Goal: Task Accomplishment & Management: Complete application form

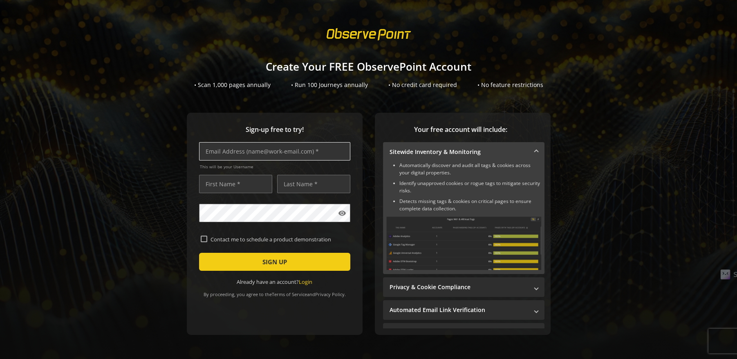
click at [243, 147] on input "text" at bounding box center [274, 151] width 151 height 18
type input "Waters"
type input "[PERSON_NAME]"
type input "Waters"
click at [233, 153] on input "Waters" at bounding box center [274, 151] width 151 height 18
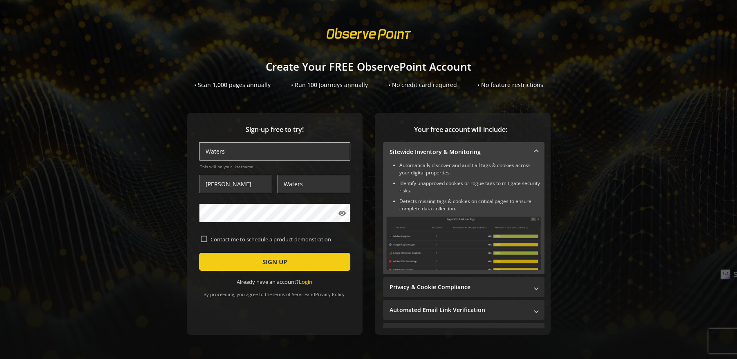
click at [233, 153] on input "Waters" at bounding box center [274, 151] width 151 height 18
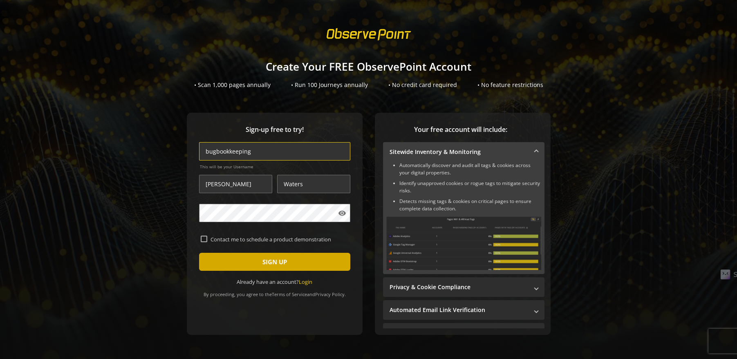
type input "bugbookkeeping"
click at [282, 261] on span "SIGN UP" at bounding box center [274, 262] width 25 height 15
